Goal: Task Accomplishment & Management: Manage account settings

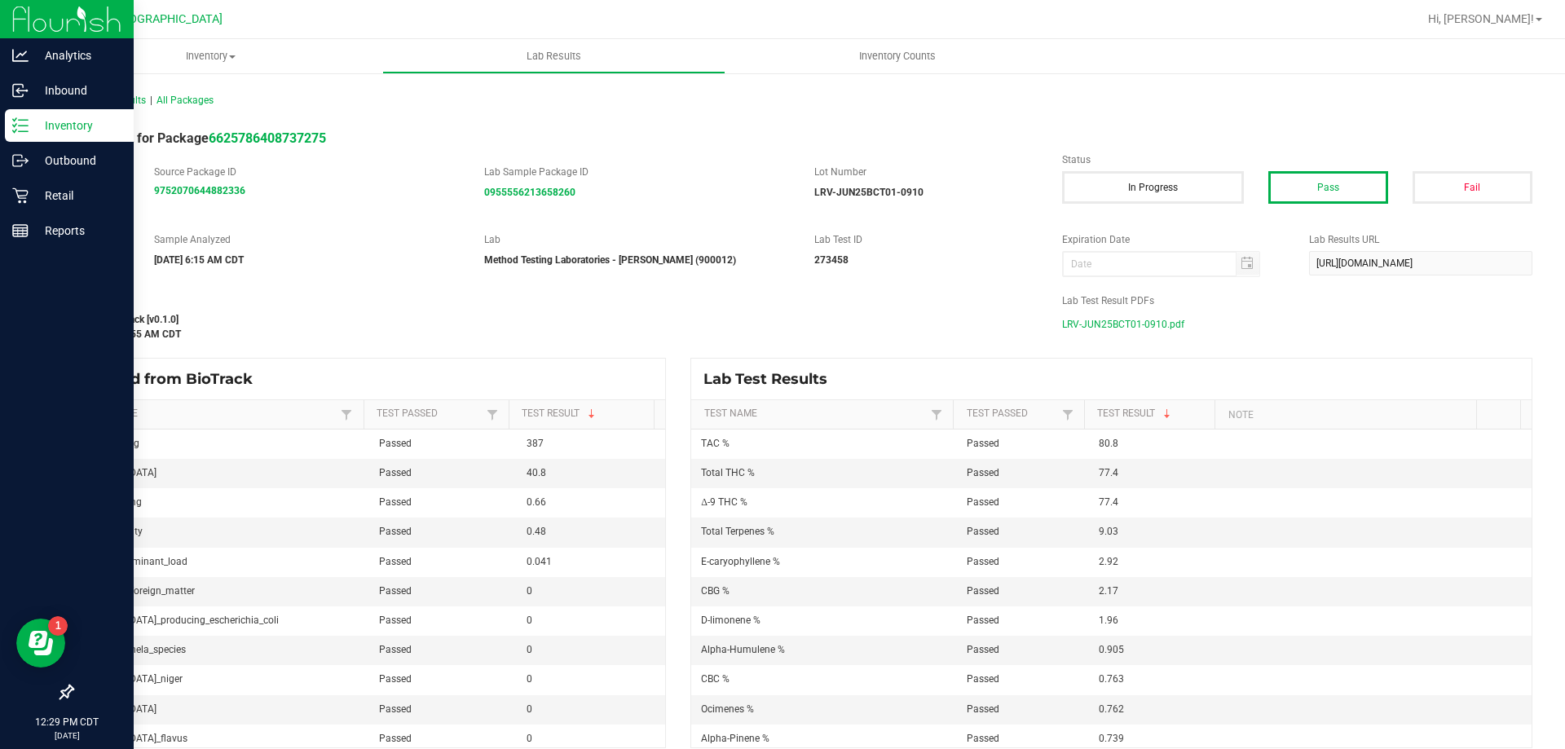
click at [34, 129] on p "Inventory" at bounding box center [78, 126] width 98 height 20
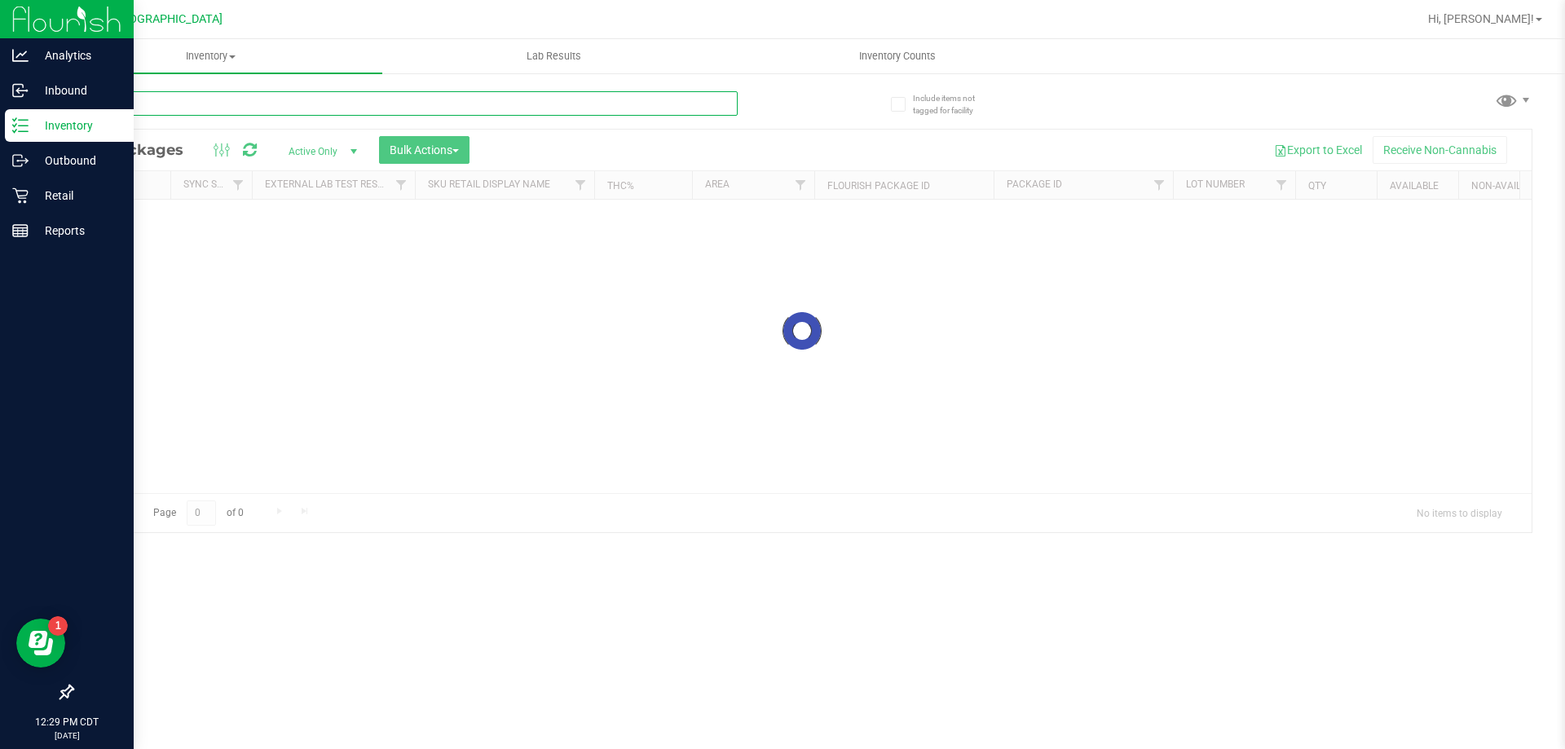
click at [167, 109] on input "text" at bounding box center [405, 103] width 666 height 24
click at [108, 101] on input "*-3291575327864627" at bounding box center [405, 103] width 666 height 24
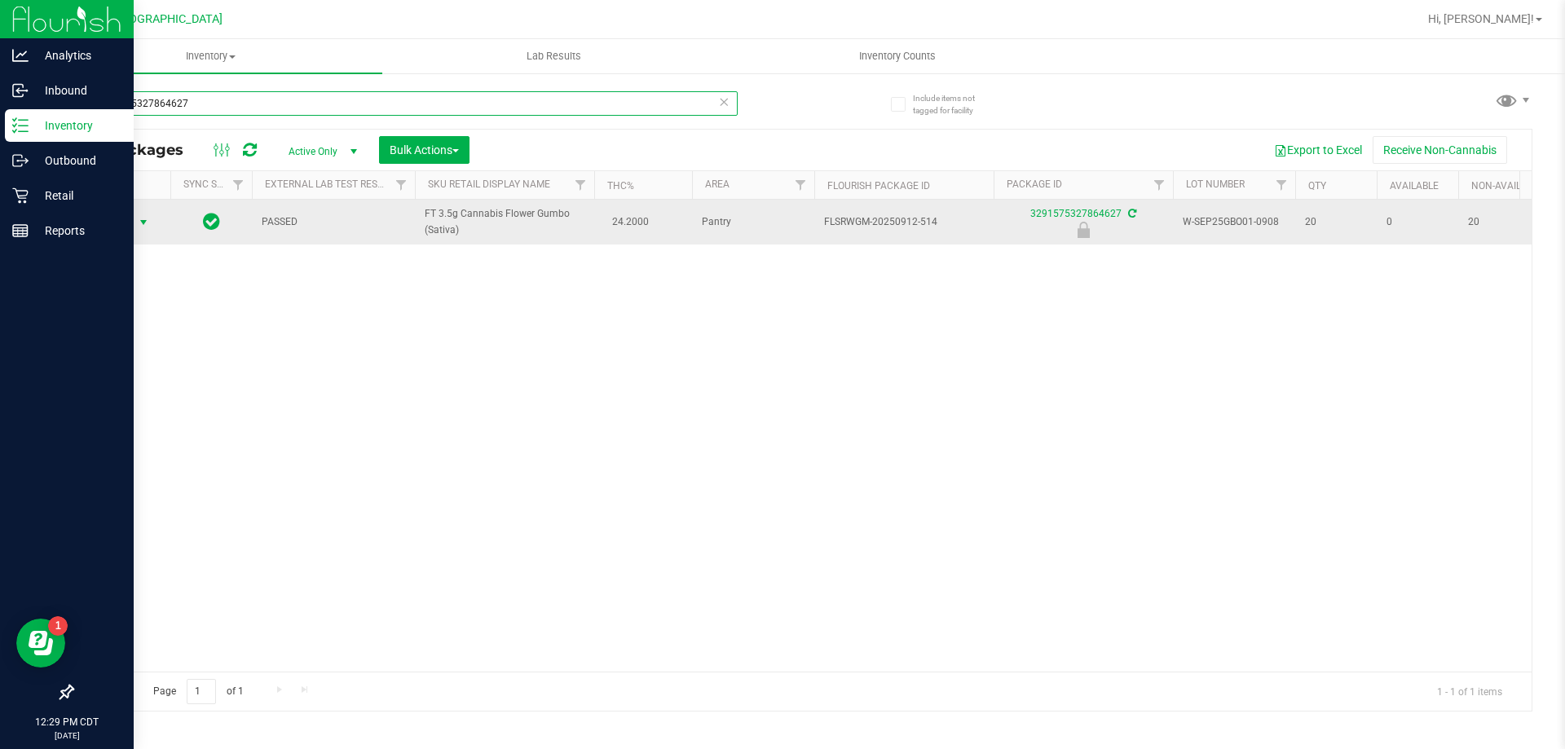
type input "3291575327864627"
click at [124, 223] on span "Action" at bounding box center [111, 222] width 44 height 23
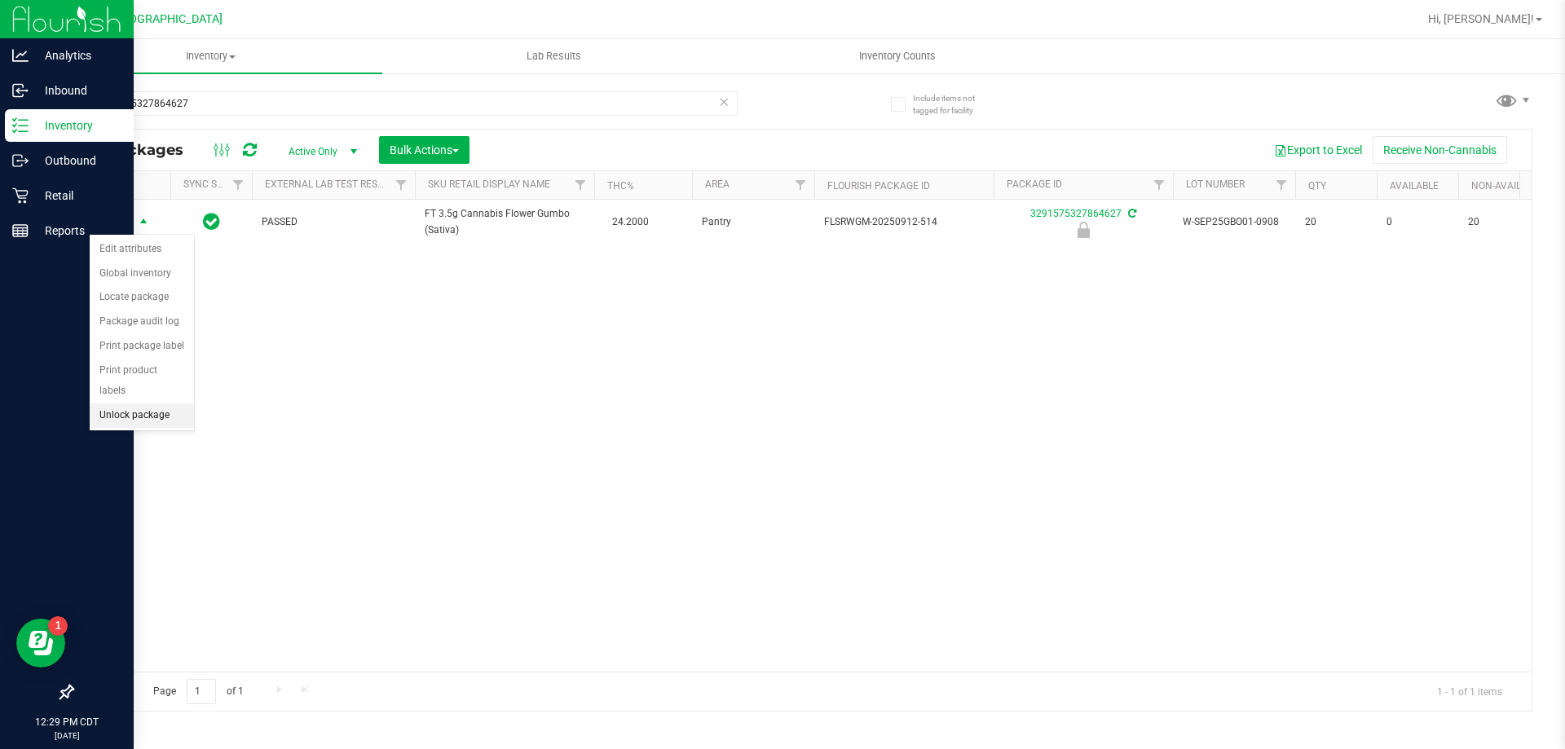
click at [136, 404] on li "Unlock package" at bounding box center [142, 416] width 104 height 24
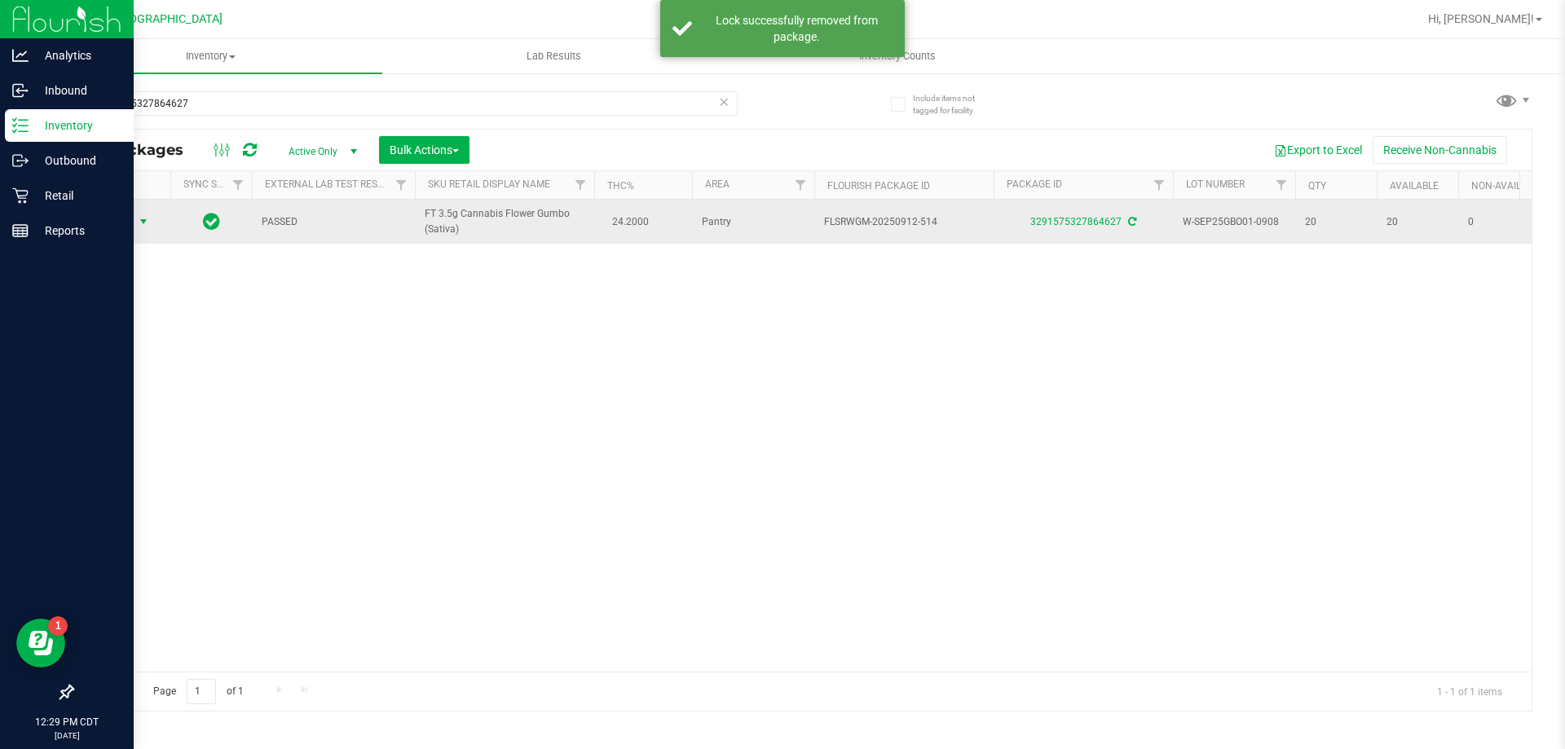
click at [121, 221] on span "Action" at bounding box center [111, 221] width 44 height 23
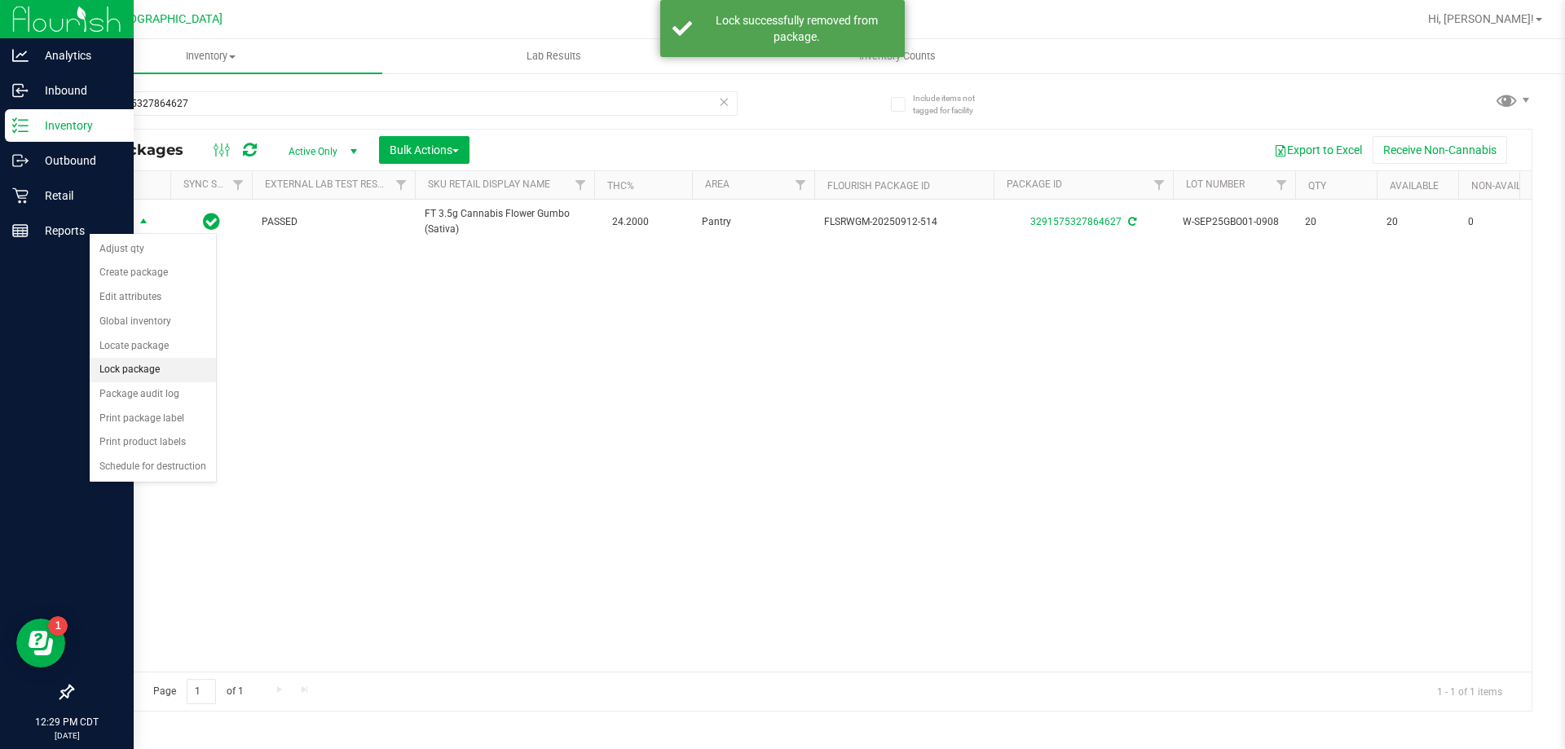
click at [153, 368] on li "Lock package" at bounding box center [153, 370] width 126 height 24
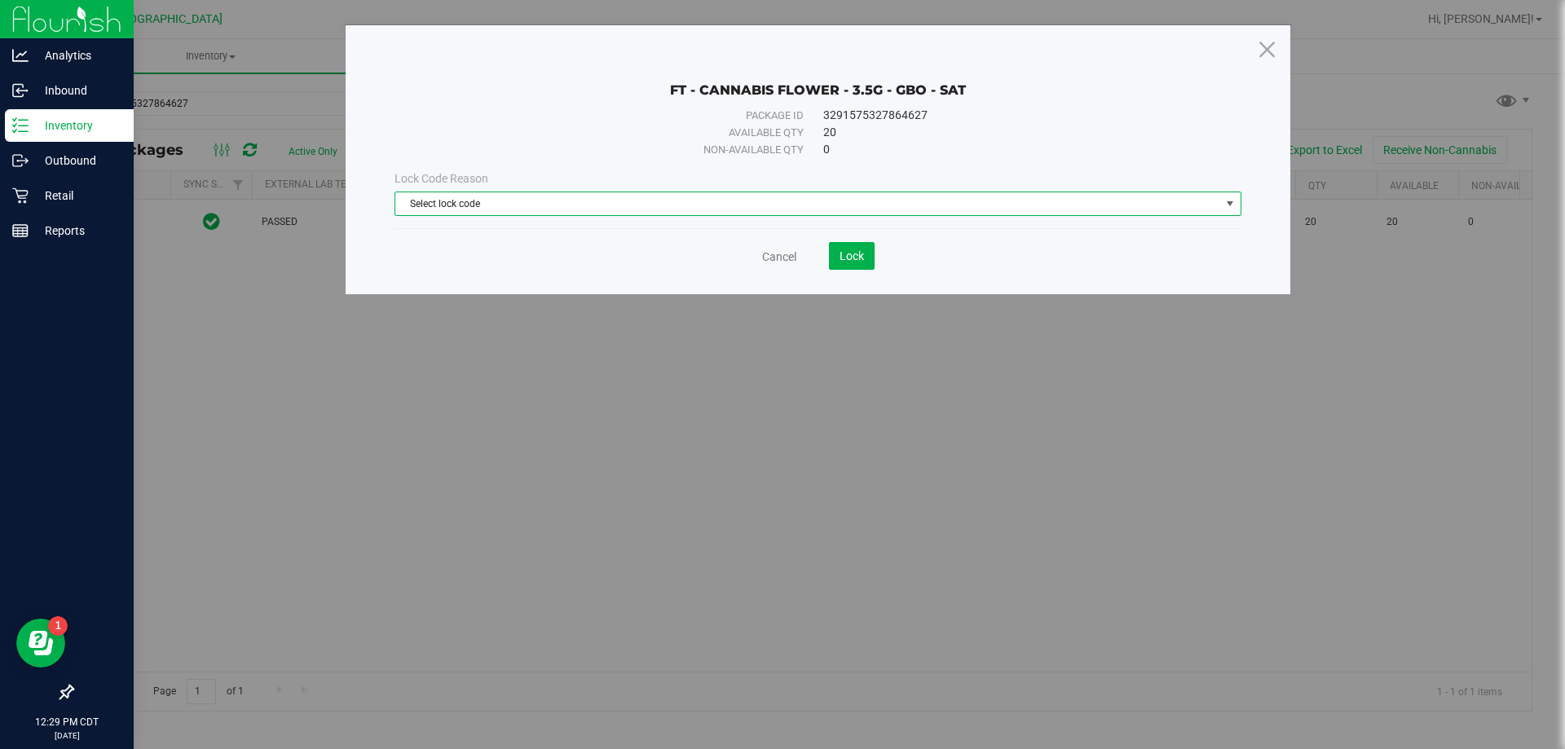
click at [705, 214] on span "Select lock code" at bounding box center [807, 203] width 825 height 23
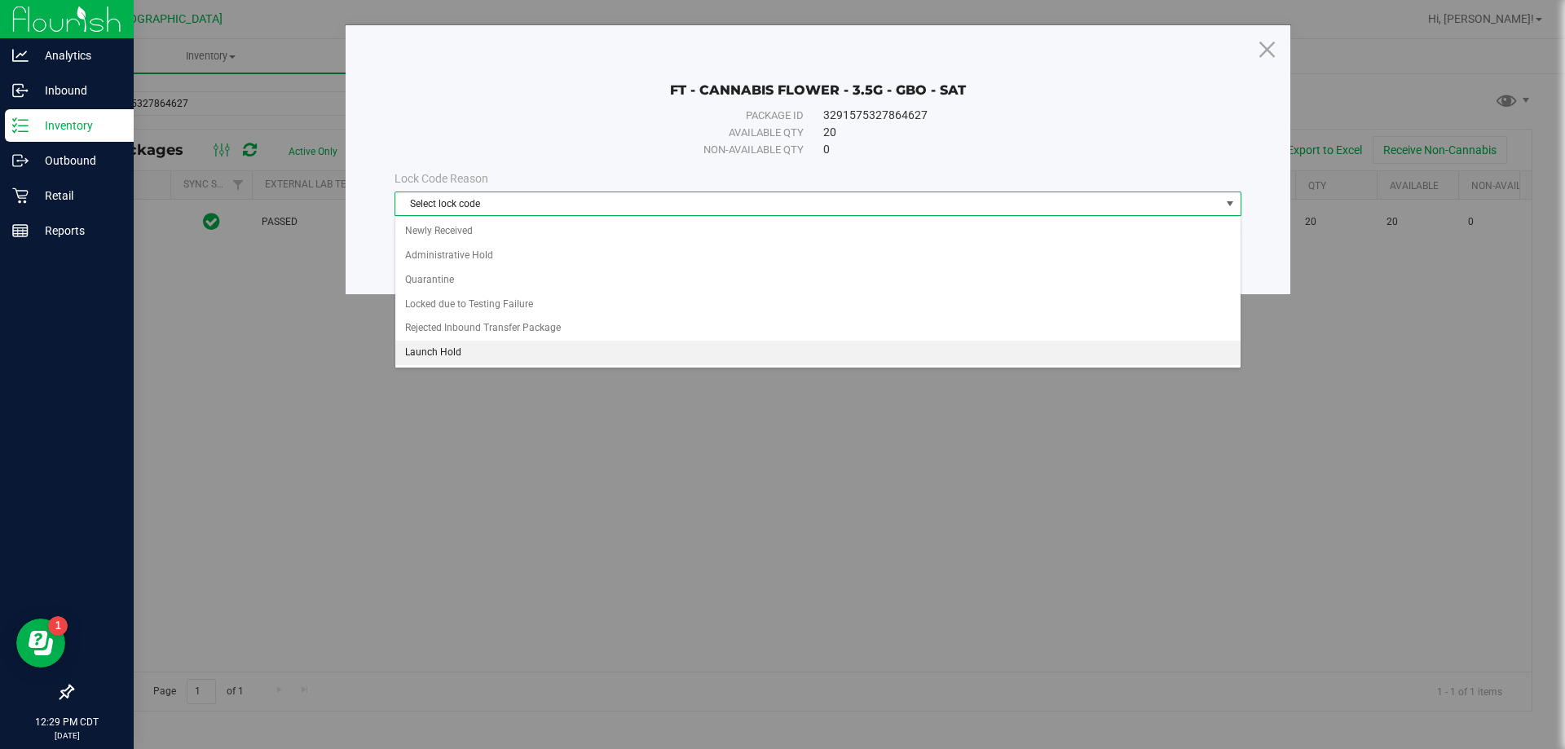
click at [675, 356] on li "Launch Hold" at bounding box center [817, 353] width 845 height 24
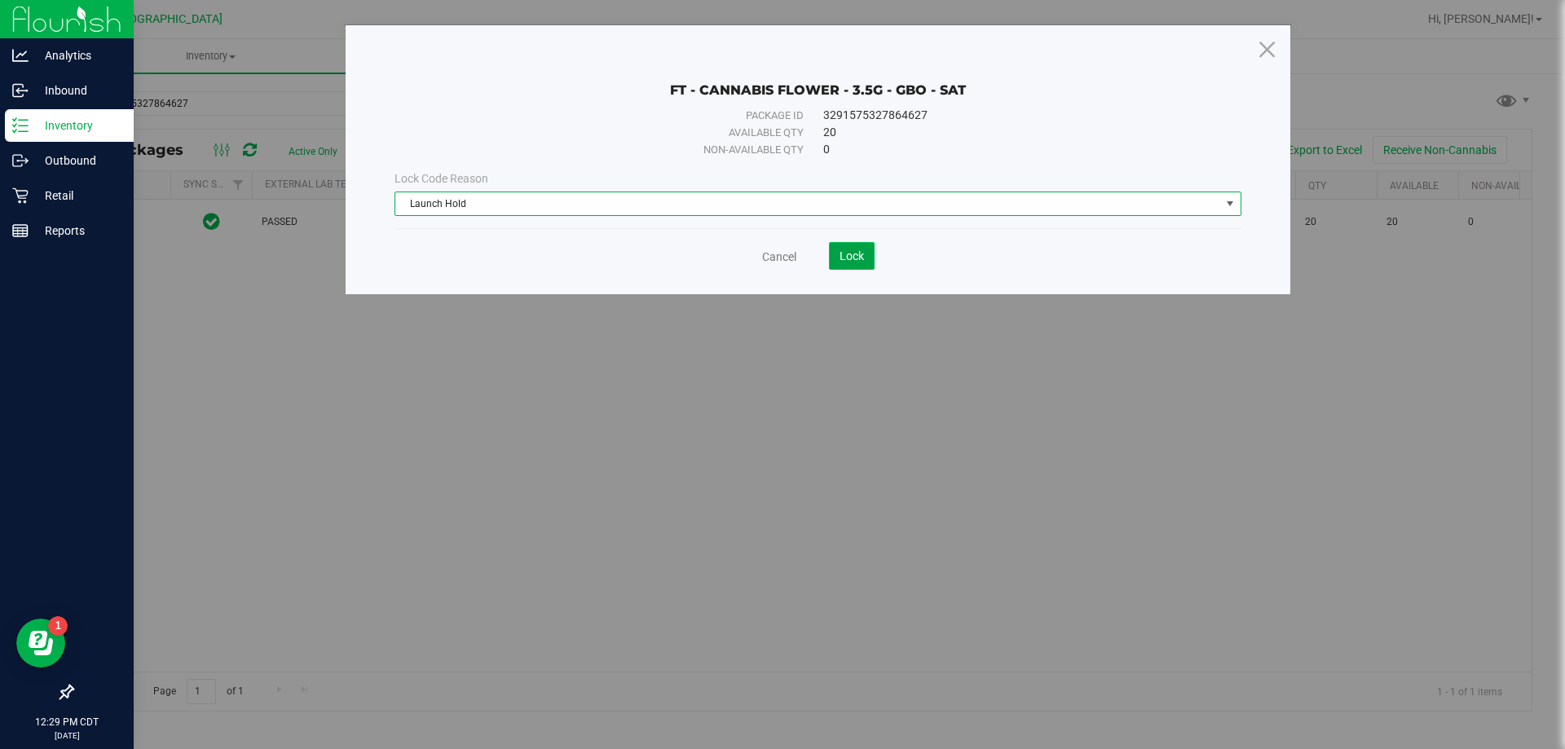
click at [855, 258] on span "Lock" at bounding box center [852, 255] width 24 height 13
